Goal: Navigation & Orientation: Find specific page/section

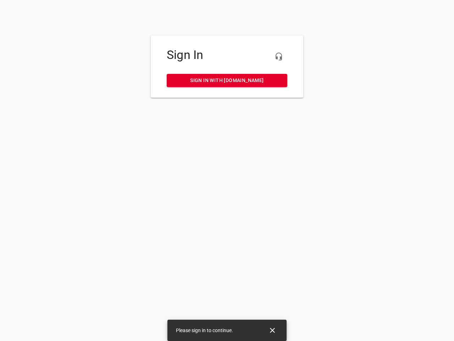
click at [279, 56] on icon "button" at bounding box center [279, 56] width 9 height 9
click at [272, 330] on icon "Close" at bounding box center [272, 329] width 5 height 5
